Goal: Information Seeking & Learning: Learn about a topic

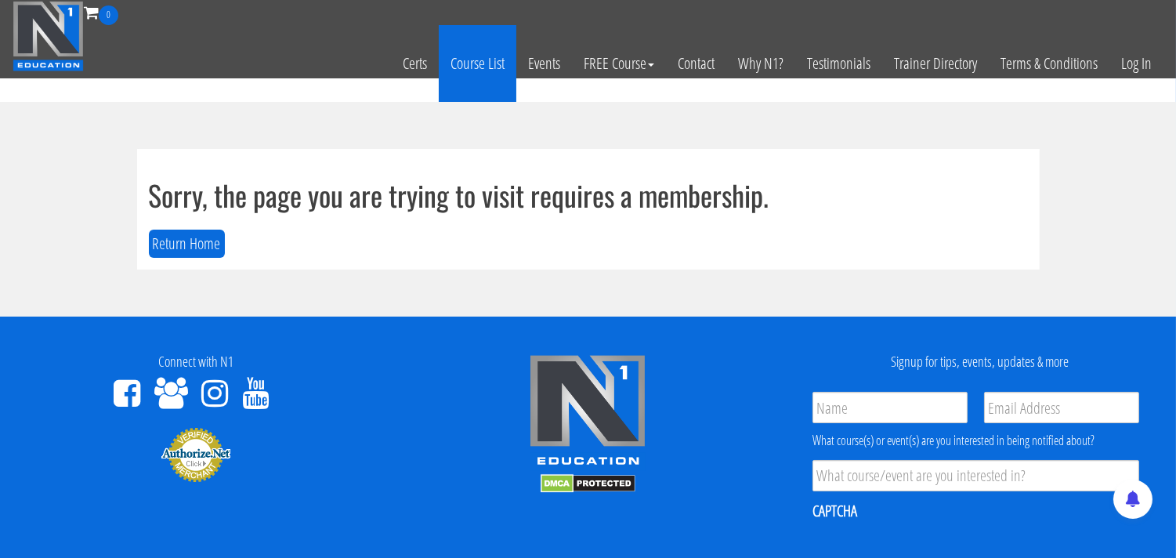
click at [475, 59] on link "Course List" at bounding box center [478, 63] width 78 height 77
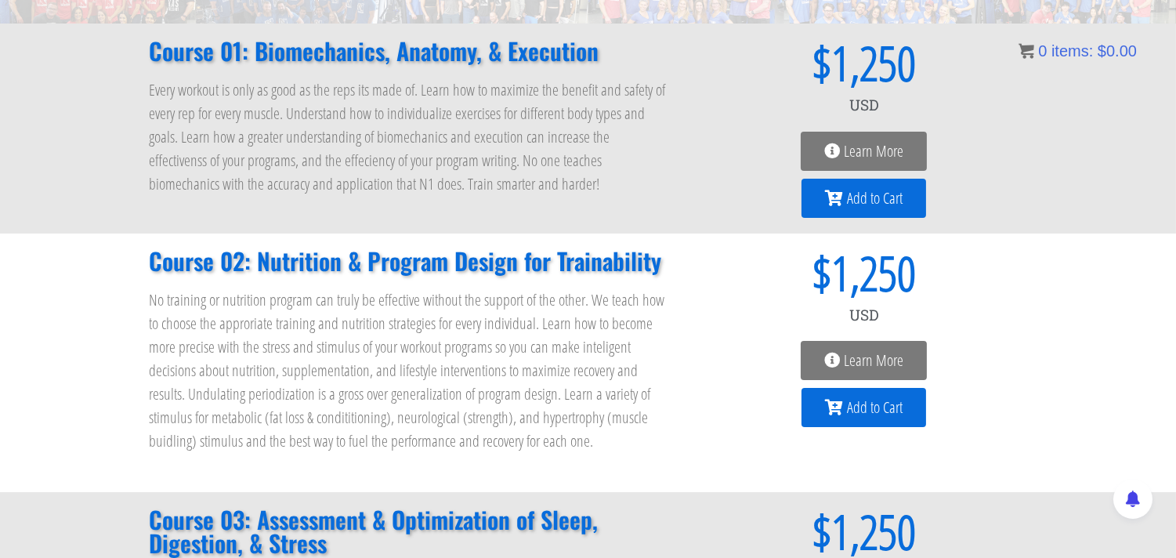
scroll to position [147, 0]
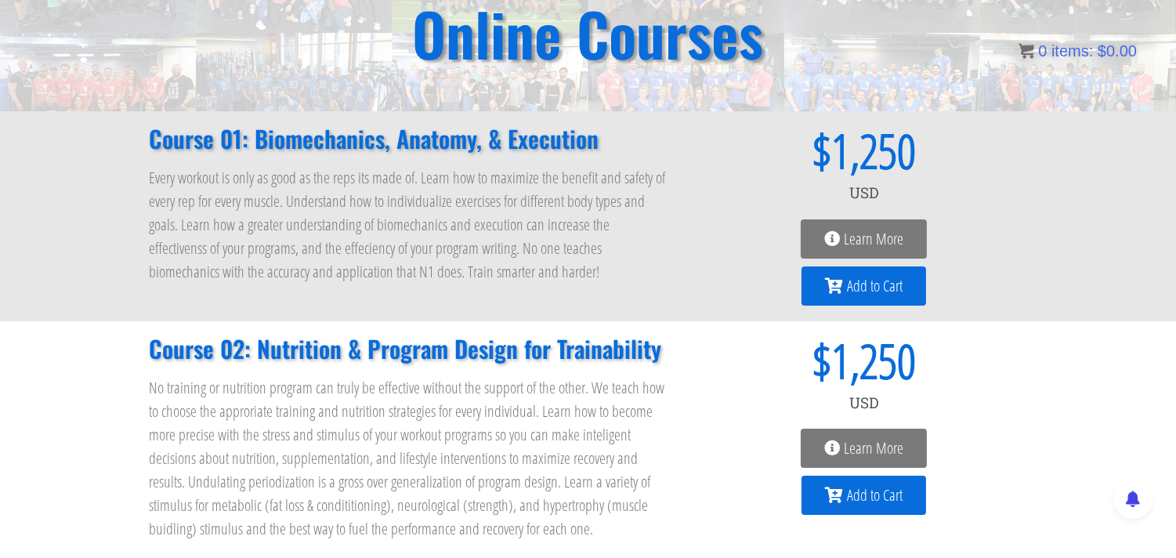
click at [856, 238] on span "Learn More" at bounding box center [874, 239] width 60 height 16
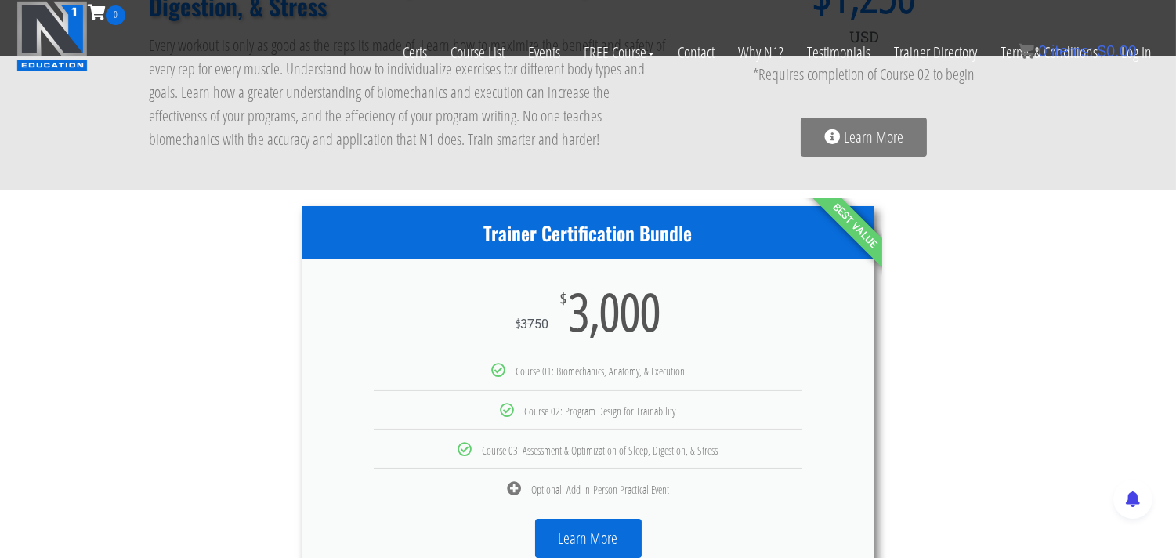
scroll to position [726, 0]
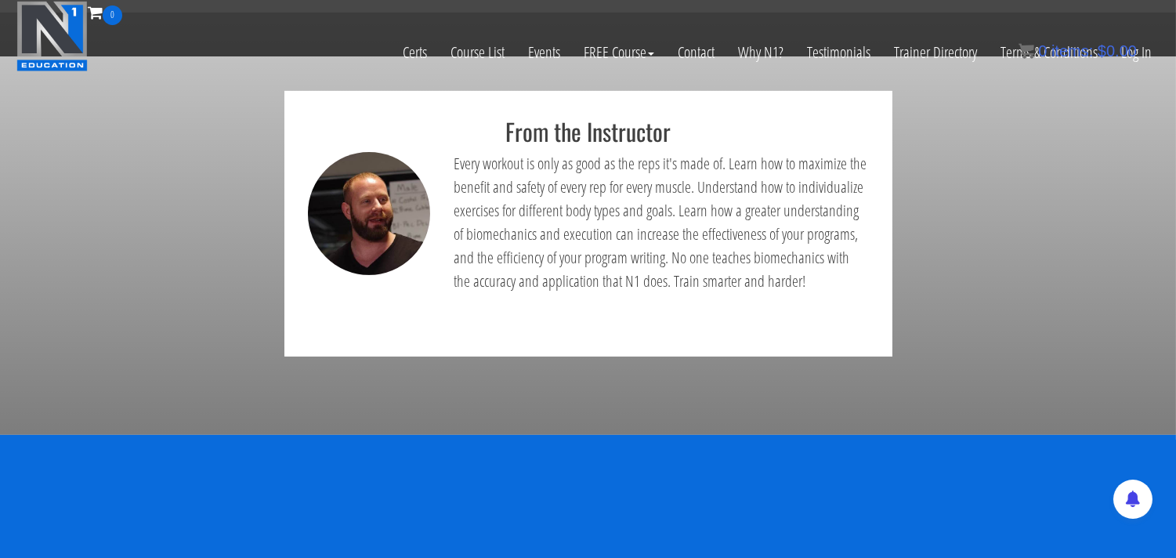
scroll to position [957, 0]
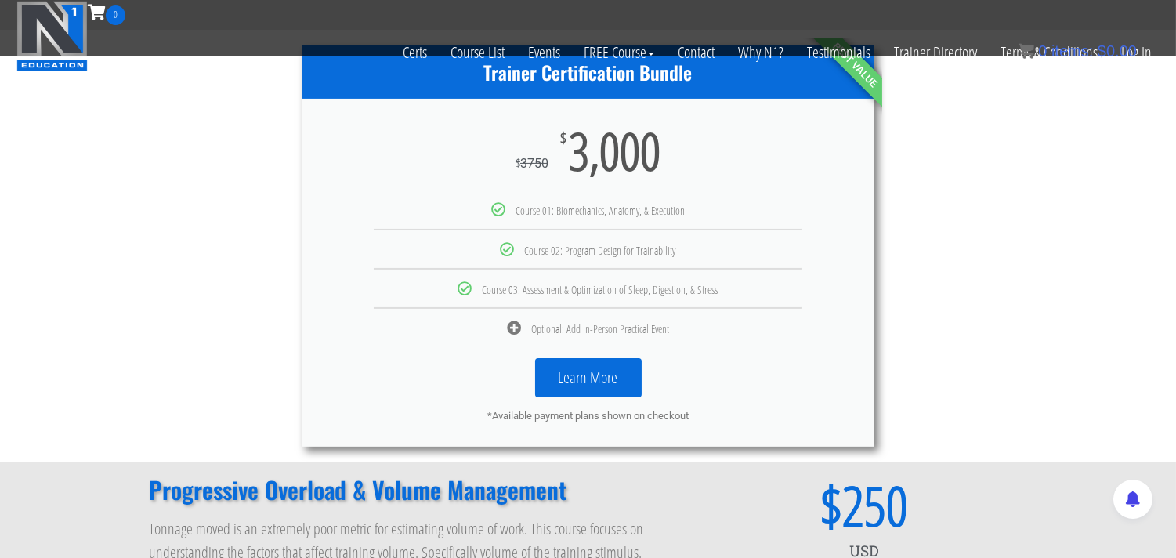
scroll to position [740, 0]
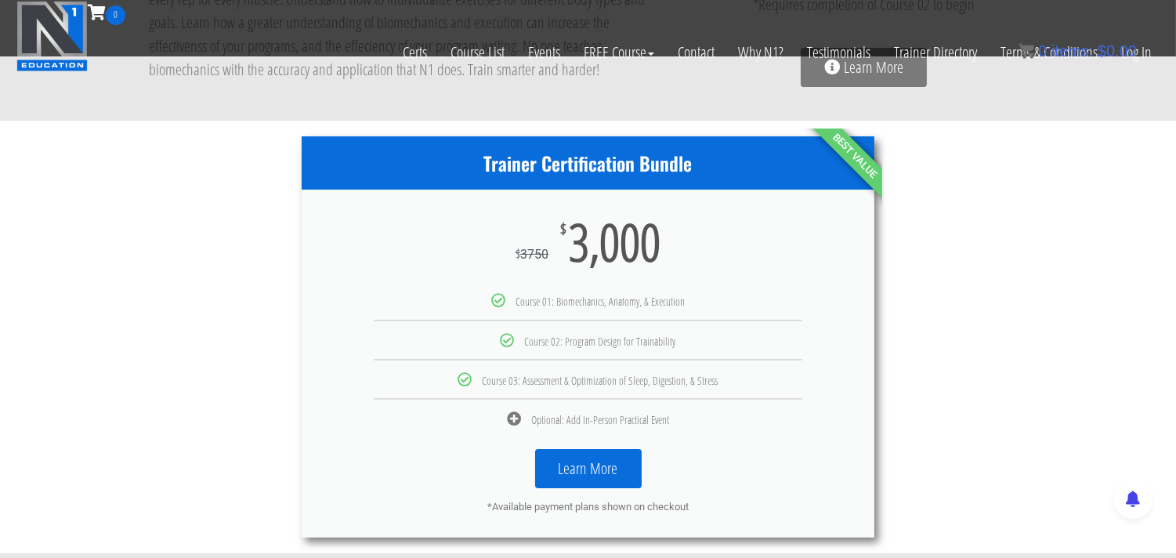
click at [588, 472] on link "Learn More" at bounding box center [588, 468] width 107 height 39
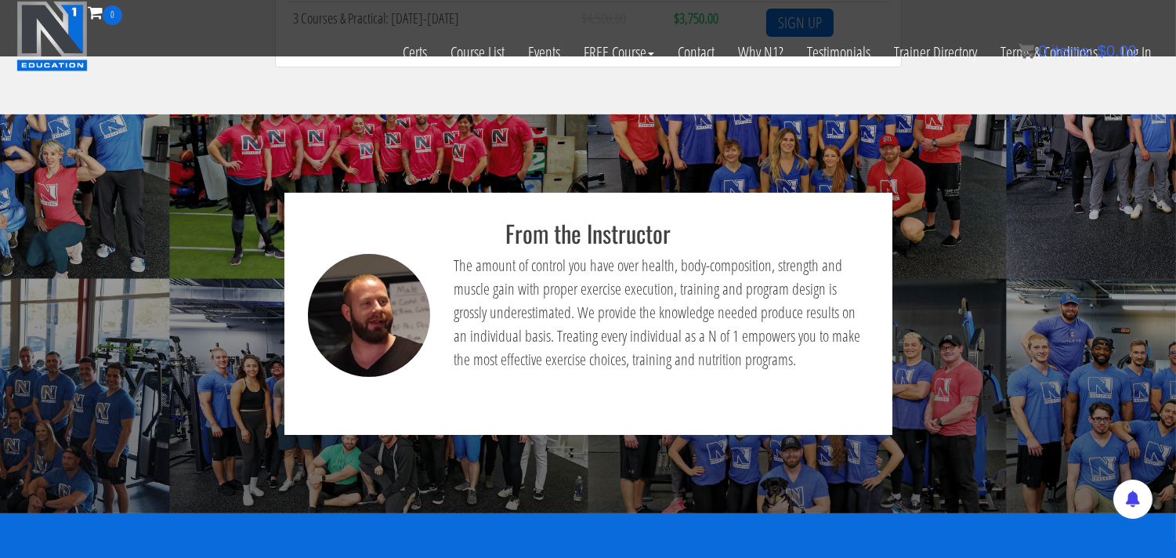
scroll to position [893, 0]
